Goal: Find specific page/section: Find specific page/section

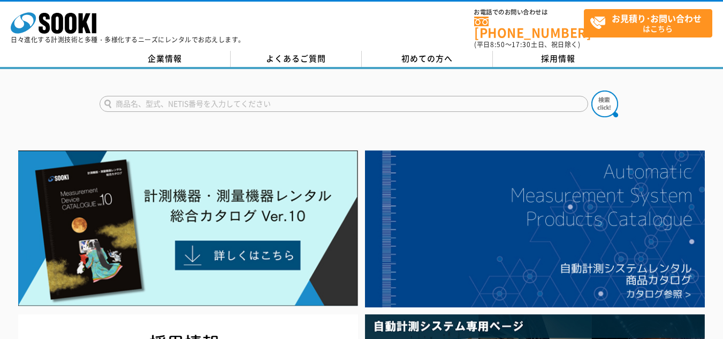
click at [187, 96] on input "text" at bounding box center [343, 104] width 488 height 16
type input "小型炉化試験器"
click at [591, 90] on button at bounding box center [604, 103] width 27 height 27
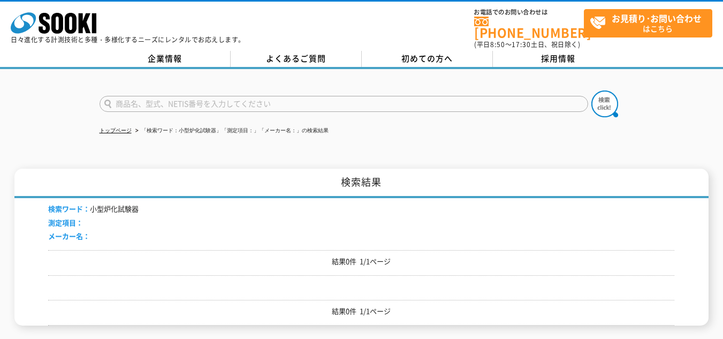
click at [197, 97] on input "text" at bounding box center [343, 104] width 488 height 16
type input "小型ろ過試験機"
click at [591, 90] on button at bounding box center [604, 103] width 27 height 27
click at [209, 96] on input "text" at bounding box center [343, 104] width 488 height 16
type input "安定期試験"
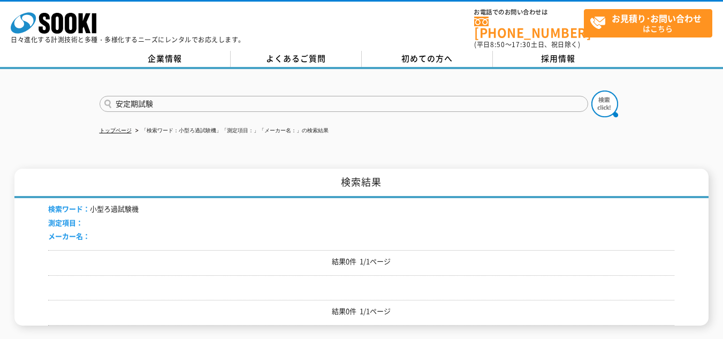
click at [591, 90] on button at bounding box center [604, 103] width 27 height 27
click at [163, 96] on input "text" at bounding box center [343, 104] width 488 height 16
type input "商品名、型式、NETIS番号を入力してください"
click at [290, 99] on input "text" at bounding box center [343, 104] width 488 height 16
type input "商品名、型式、NETIS番号を入力してください"
